Goal: Transaction & Acquisition: Download file/media

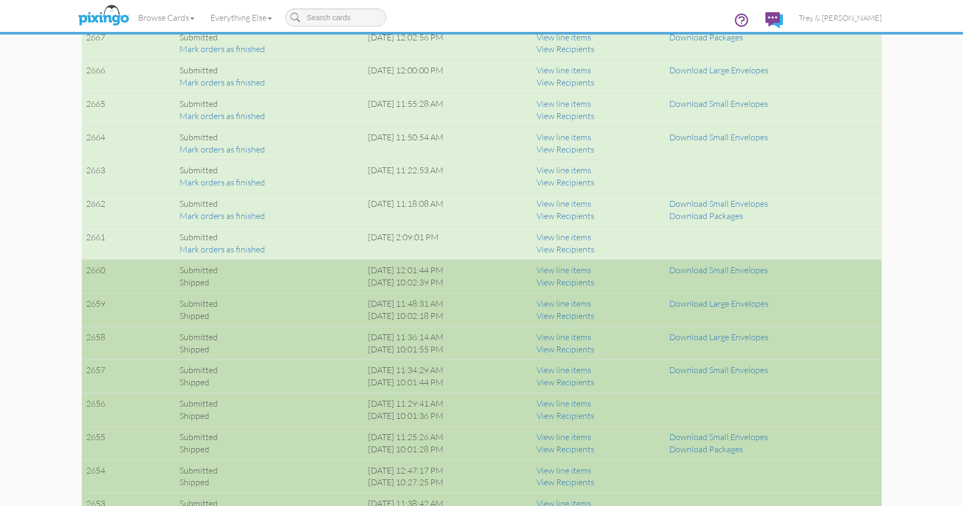
scroll to position [690, 0]
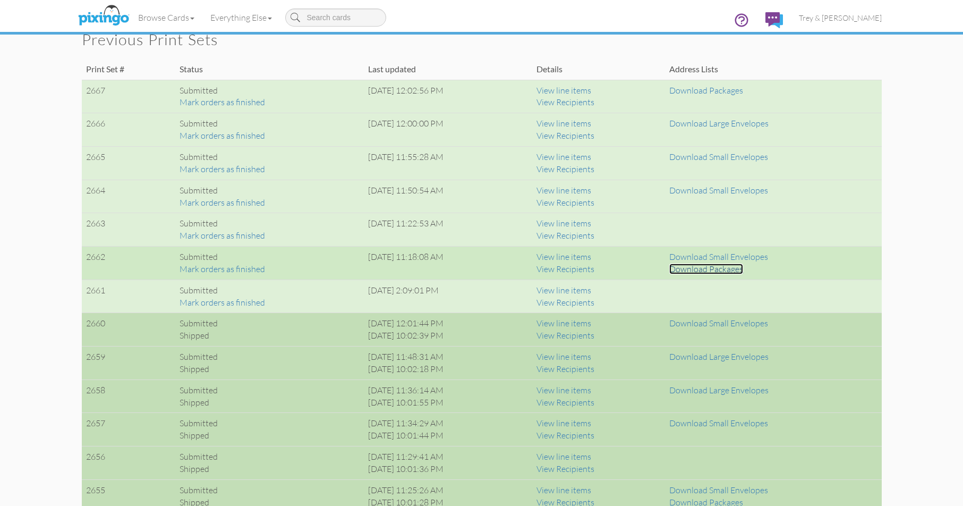
click at [733, 268] on link "Download Packages" at bounding box center [706, 268] width 74 height 11
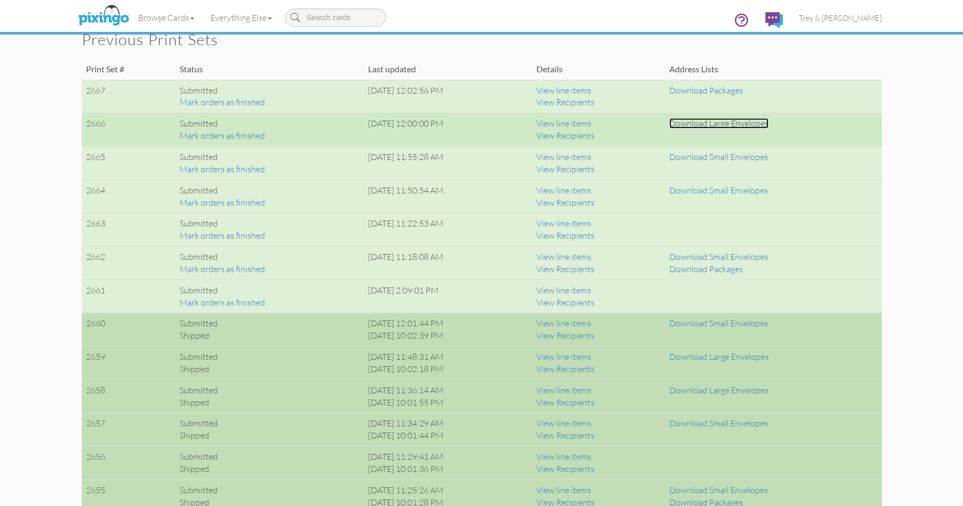
click at [716, 122] on link "Download Large Envelopes" at bounding box center [718, 123] width 99 height 11
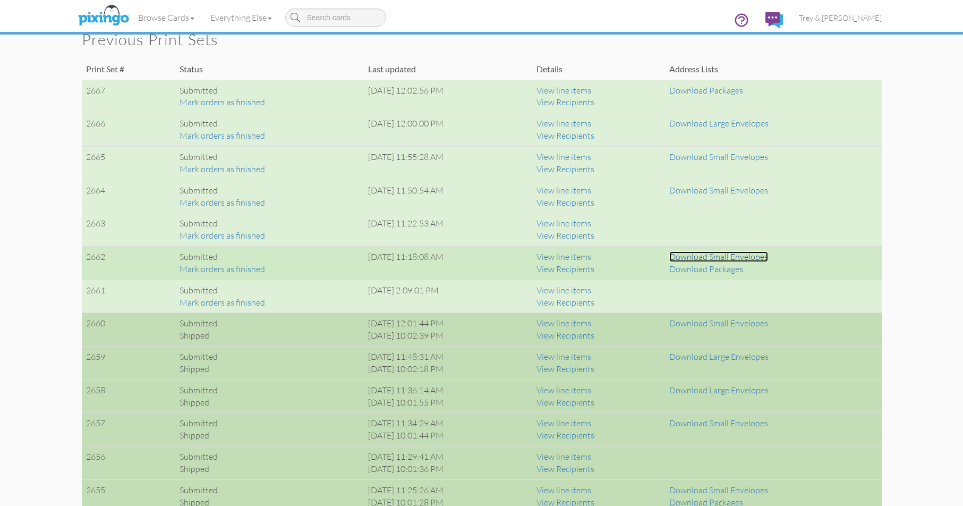
click at [743, 259] on link "Download Small Envelopes" at bounding box center [718, 256] width 99 height 11
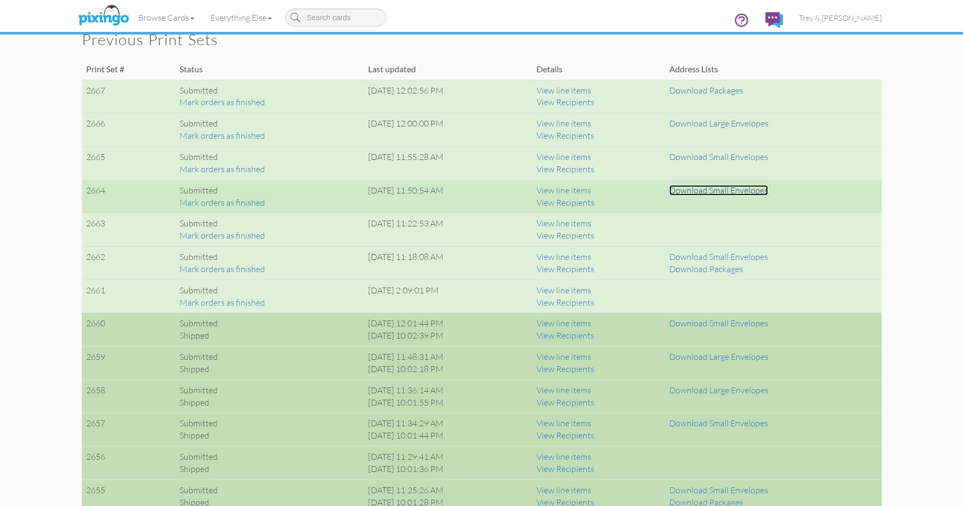
click at [707, 189] on link "Download Small Envelopes" at bounding box center [718, 190] width 99 height 11
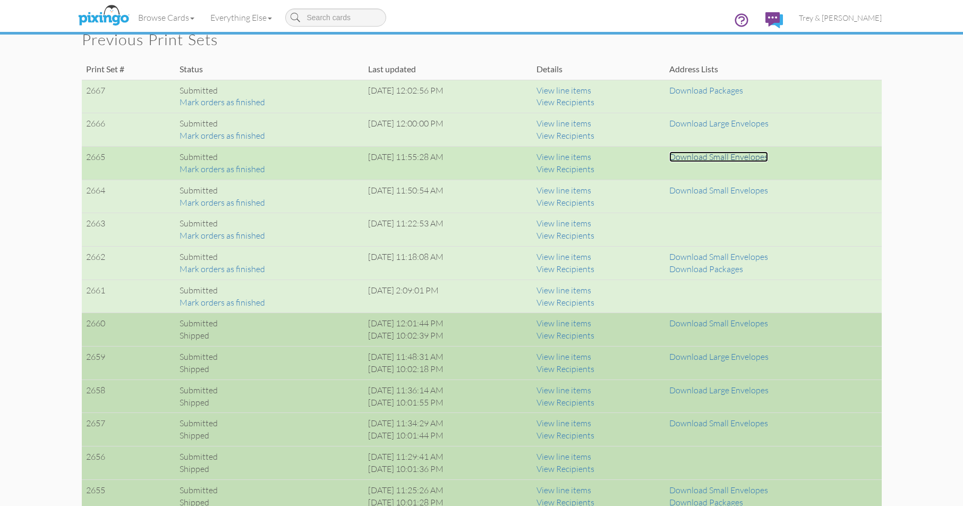
click at [734, 159] on link "Download Small Envelopes" at bounding box center [718, 156] width 99 height 11
